Goal: Task Accomplishment & Management: Complete application form

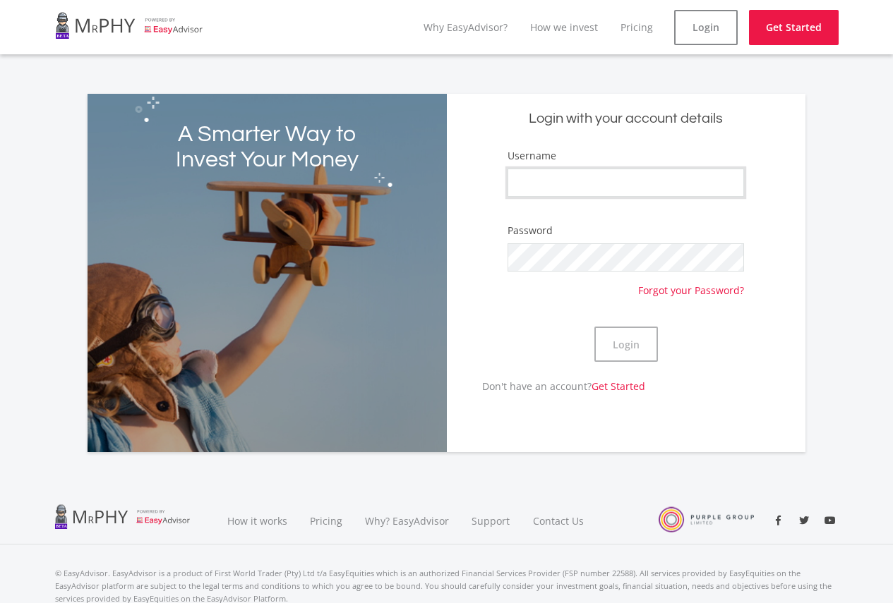
click at [550, 188] on input "Username" at bounding box center [625, 183] width 236 height 28
type input "e"
click at [645, 341] on button "Login" at bounding box center [626, 344] width 64 height 35
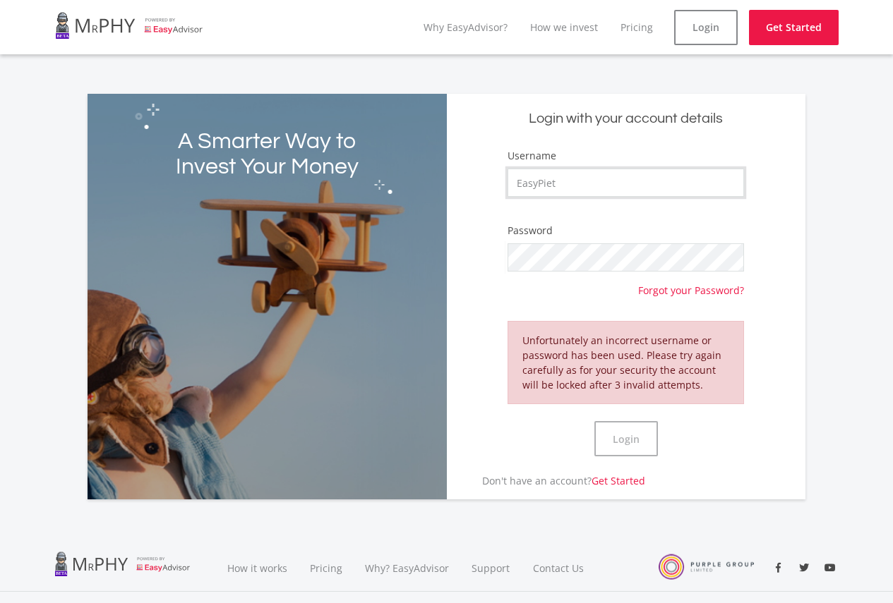
click at [569, 183] on input "EasyPiet" at bounding box center [625, 183] width 236 height 28
click at [631, 438] on button "Login" at bounding box center [626, 438] width 64 height 35
click at [717, 30] on link "Login" at bounding box center [706, 27] width 64 height 35
drag, startPoint x: 574, startPoint y: 272, endPoint x: 545, endPoint y: 274, distance: 28.3
click at [545, 274] on div "Password Forgot your Password?" at bounding box center [625, 259] width 236 height 73
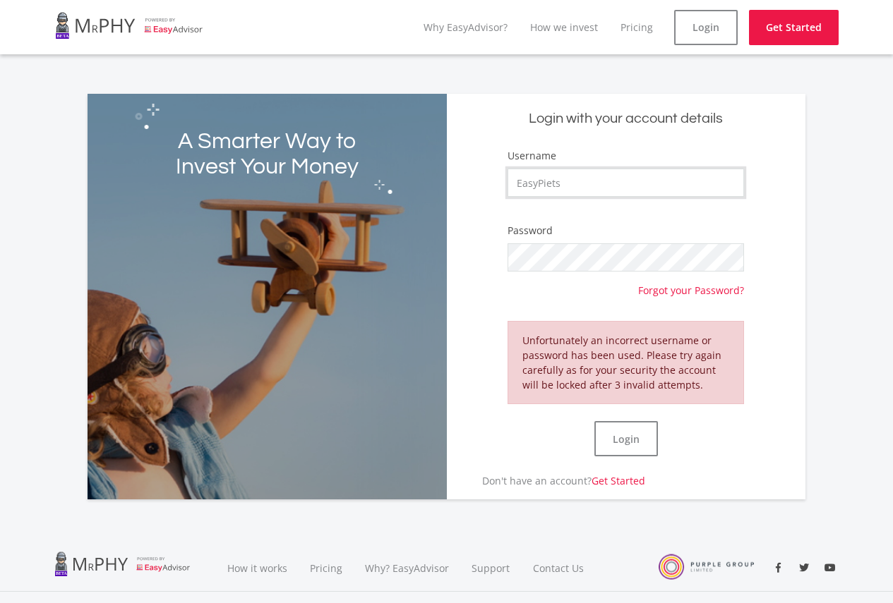
click at [594, 186] on input "EasyPiets" at bounding box center [625, 183] width 236 height 28
type input "EasyPiet"
click at [636, 440] on button "Login" at bounding box center [626, 438] width 64 height 35
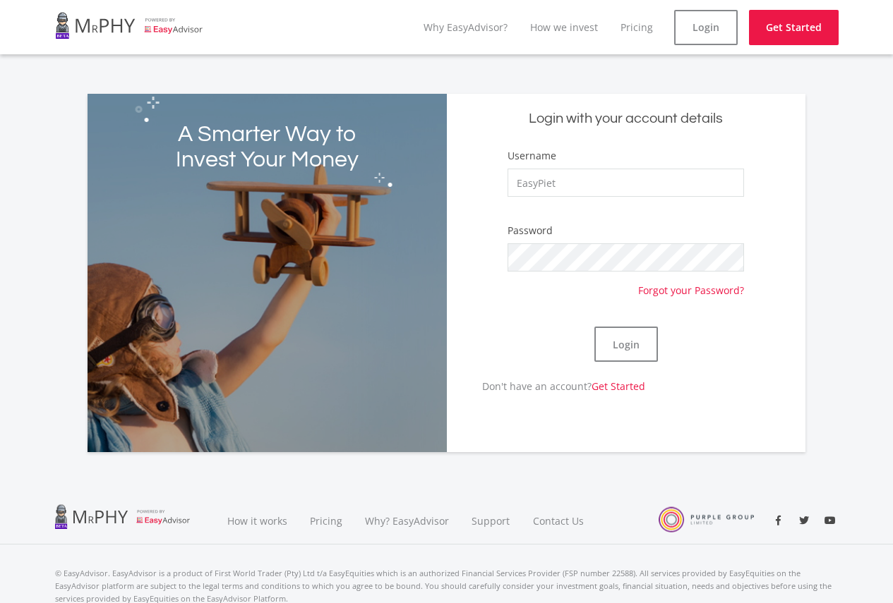
scroll to position [54, 0]
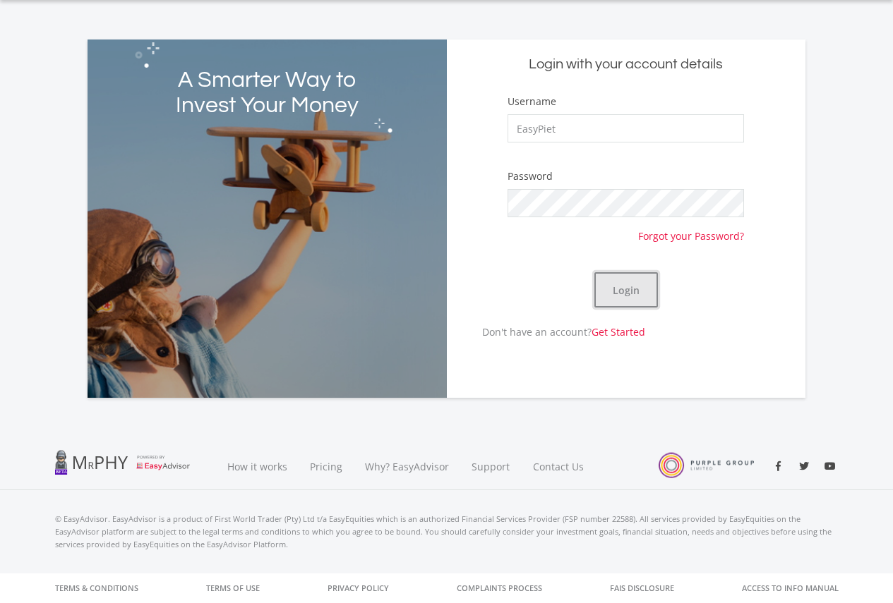
click at [651, 291] on button "Login" at bounding box center [626, 289] width 64 height 35
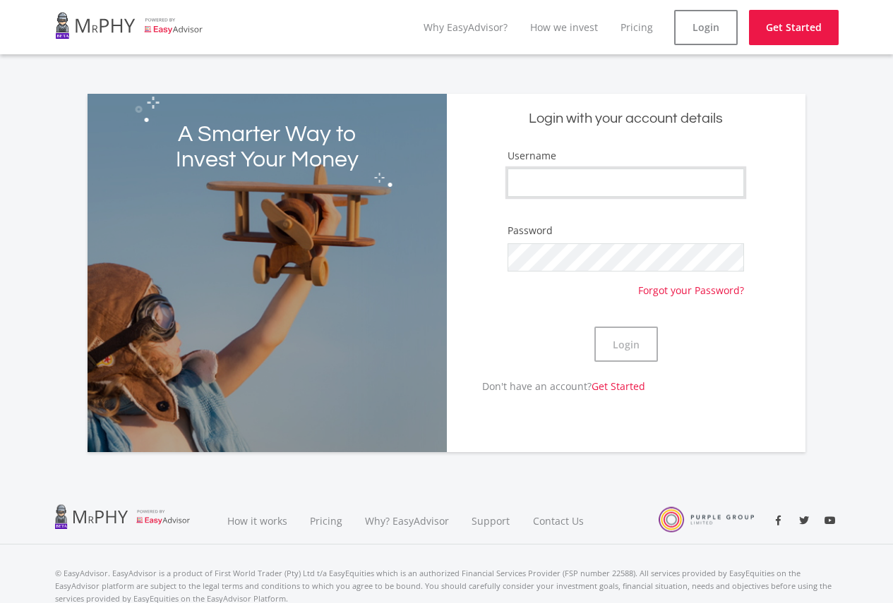
type input "EasyPiet"
click at [536, 334] on div "Login" at bounding box center [625, 344] width 236 height 69
click at [641, 343] on button "Login" at bounding box center [626, 344] width 64 height 35
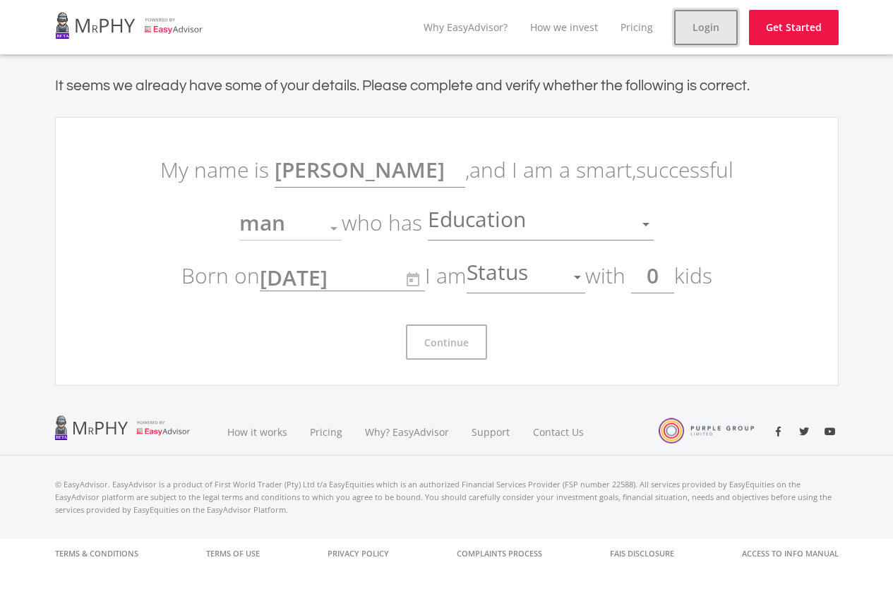
click at [699, 28] on link "Login" at bounding box center [706, 27] width 64 height 35
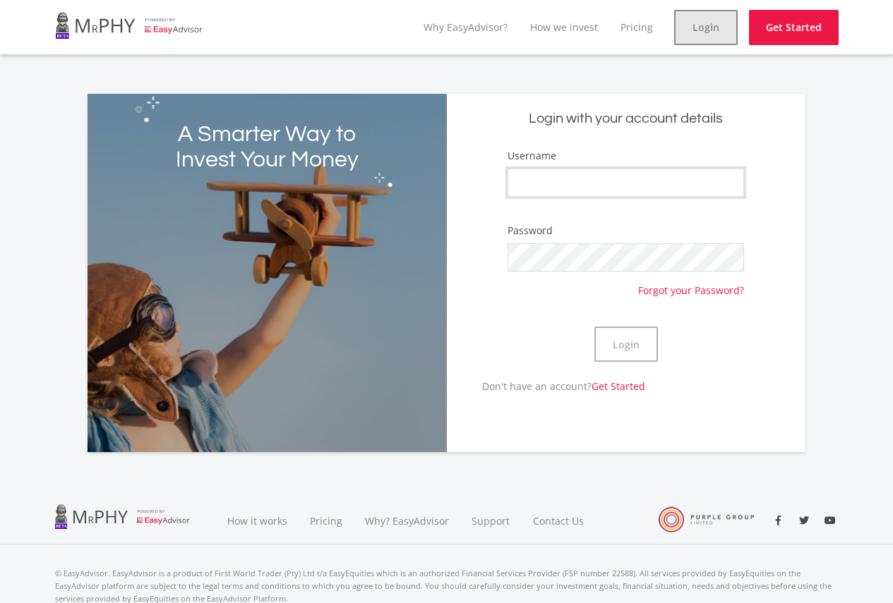
type input "EasyPiet"
click at [636, 346] on button "Login" at bounding box center [626, 344] width 64 height 35
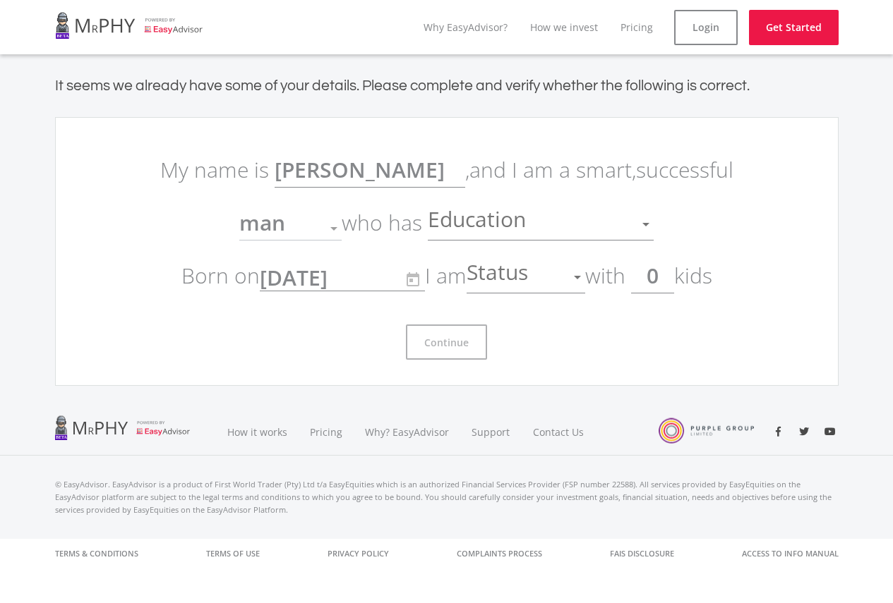
click at [159, 427] on div at bounding box center [128, 428] width 147 height 25
click at [427, 323] on div "Continue" at bounding box center [446, 336] width 593 height 47
